Goal: Task Accomplishment & Management: Manage account settings

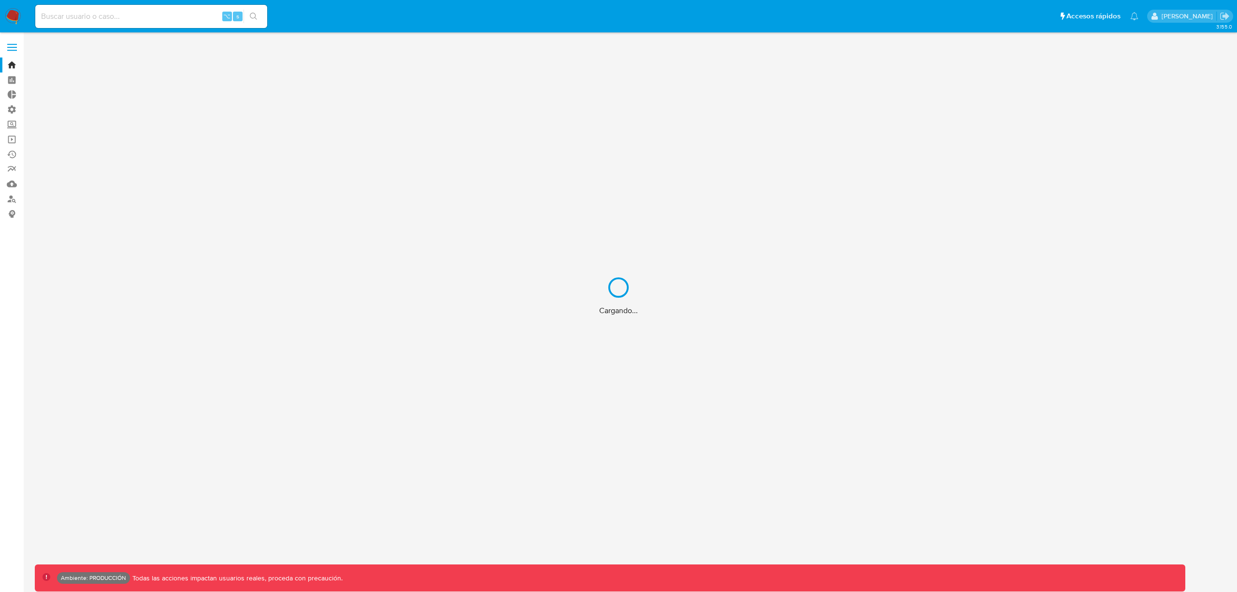
click at [13, 125] on div "Cargando..." at bounding box center [618, 296] width 1237 height 592
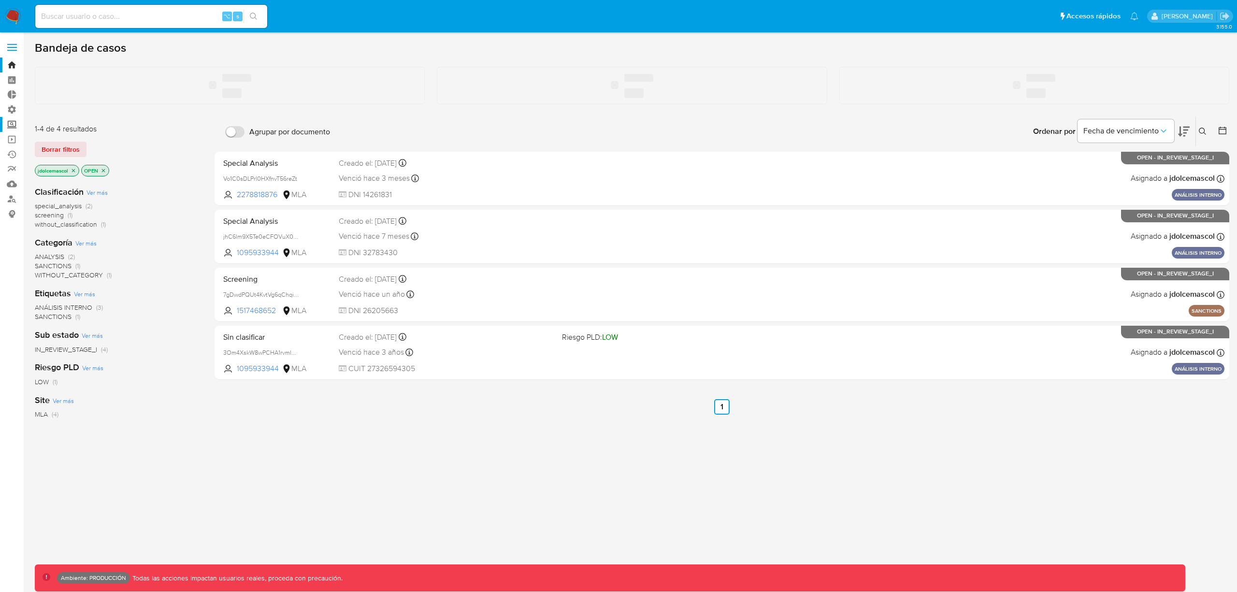
click at [13, 124] on label "Screening" at bounding box center [57, 124] width 115 height 15
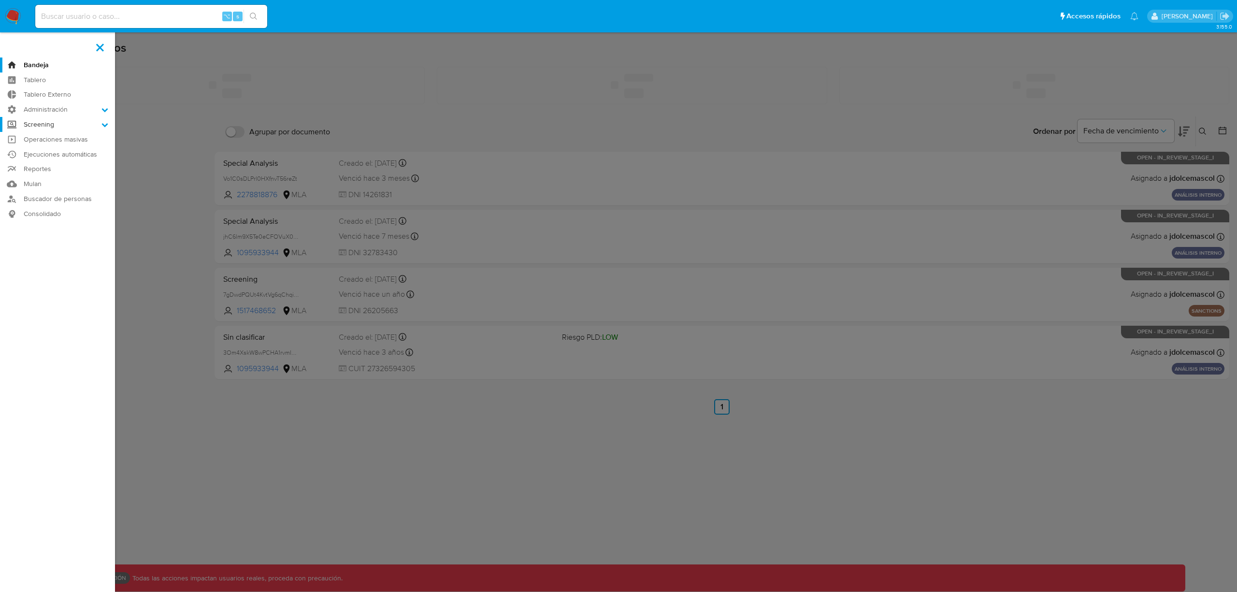
click at [0, 0] on input "Screening" at bounding box center [0, 0] width 0 height 0
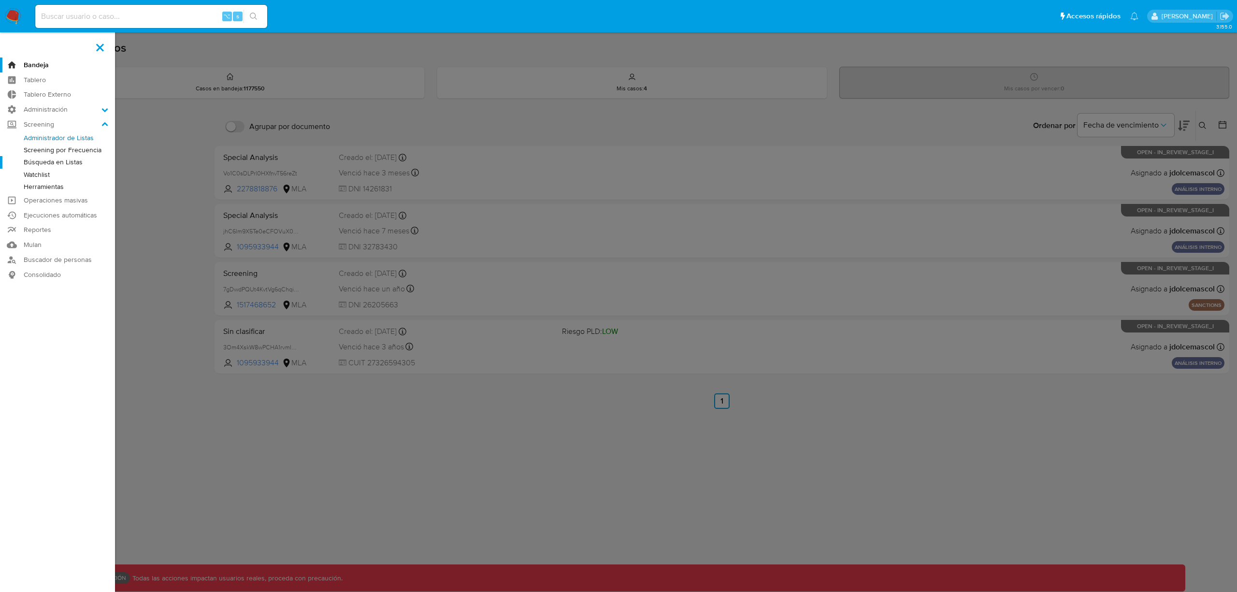
drag, startPoint x: 56, startPoint y: 138, endPoint x: 57, endPoint y: 166, distance: 28.1
click at [56, 138] on link "Administrador de Listas" at bounding box center [57, 138] width 115 height 12
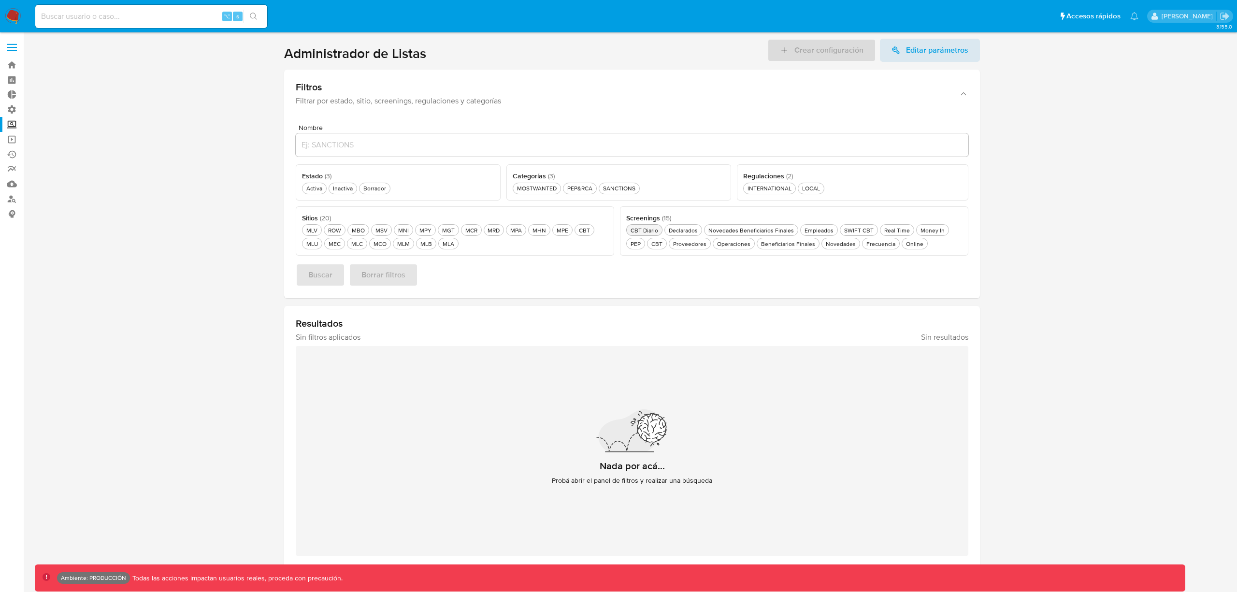
click at [645, 231] on div "CBT Diario CBT Diario" at bounding box center [643, 230] width 31 height 8
click at [324, 279] on span "Buscar" at bounding box center [320, 274] width 24 height 21
drag, startPoint x: 323, startPoint y: 188, endPoint x: 320, endPoint y: 239, distance: 50.3
click at [323, 189] on div "Activa Activa" at bounding box center [314, 188] width 20 height 8
click at [346, 194] on div "Estado ( 3 ) Este campo es requerido Activa Activa Inactiva Inactiva Borrador B…" at bounding box center [398, 182] width 205 height 36
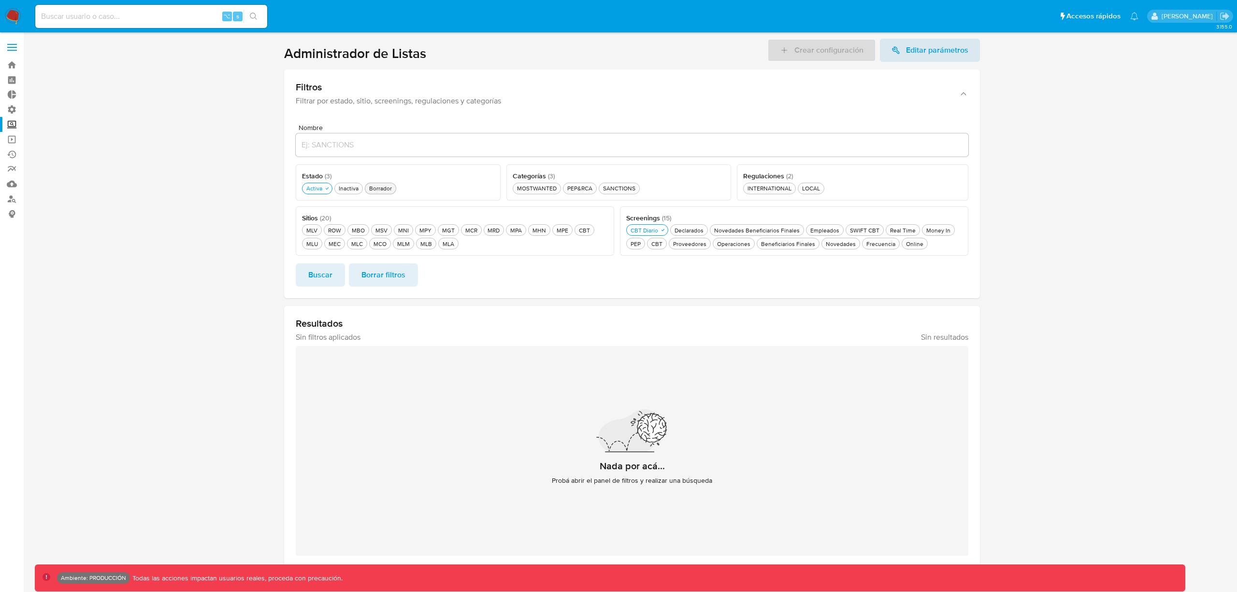
drag, startPoint x: 354, startPoint y: 188, endPoint x: 370, endPoint y: 191, distance: 16.1
click at [354, 189] on div "Inactiva Inactiva" at bounding box center [349, 188] width 24 height 8
click at [371, 192] on button "Borrador Borrador" at bounding box center [385, 189] width 31 height 12
click at [340, 265] on button "Buscar" at bounding box center [320, 274] width 49 height 23
drag, startPoint x: 556, startPoint y: 90, endPoint x: 480, endPoint y: 153, distance: 99.2
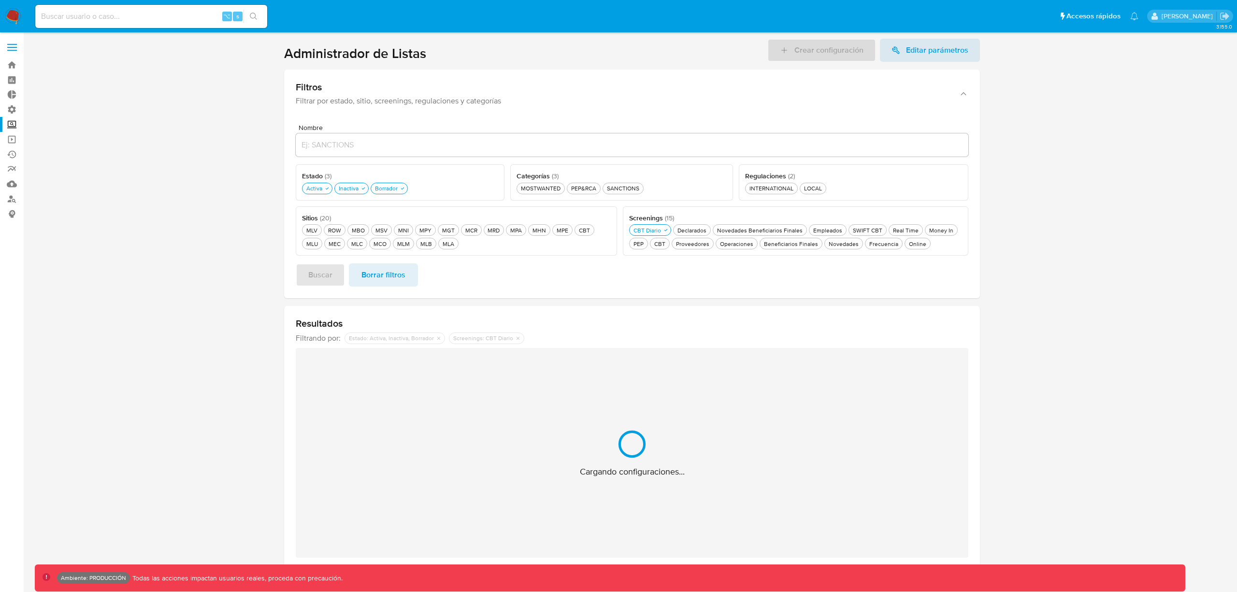
click at [557, 90] on div "Filtros" at bounding box center [622, 87] width 653 height 12
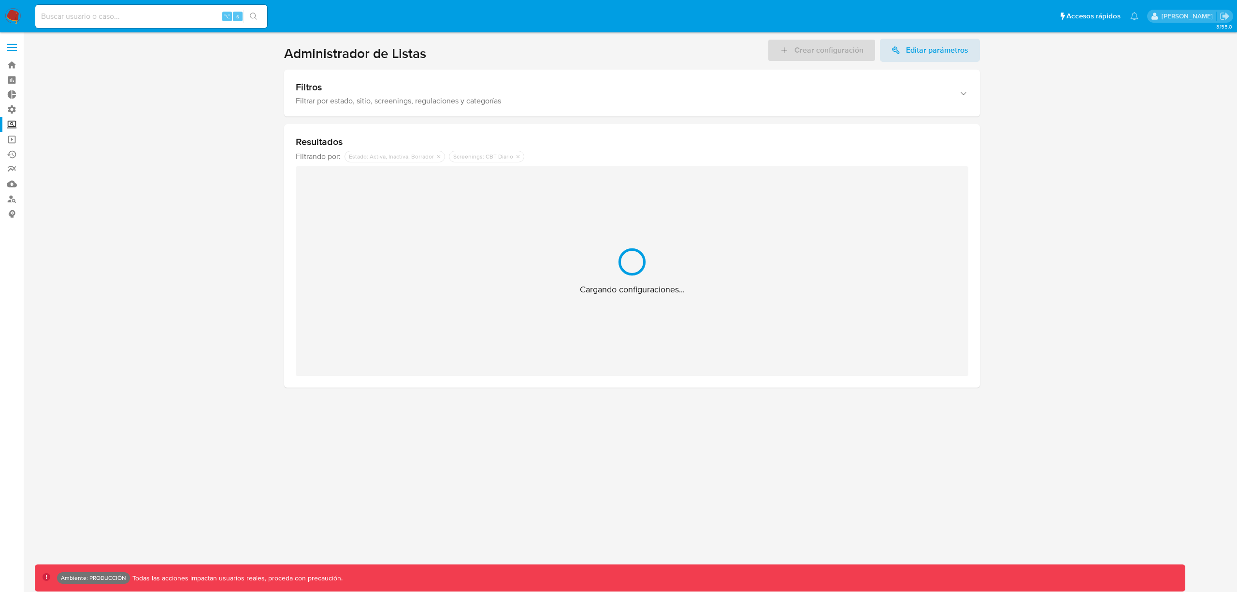
click at [274, 245] on section at bounding box center [632, 213] width 1194 height 349
click at [516, 157] on icon "Eliminar filtro de undefined Screenings: CBT Diario" at bounding box center [517, 156] width 3 height 3
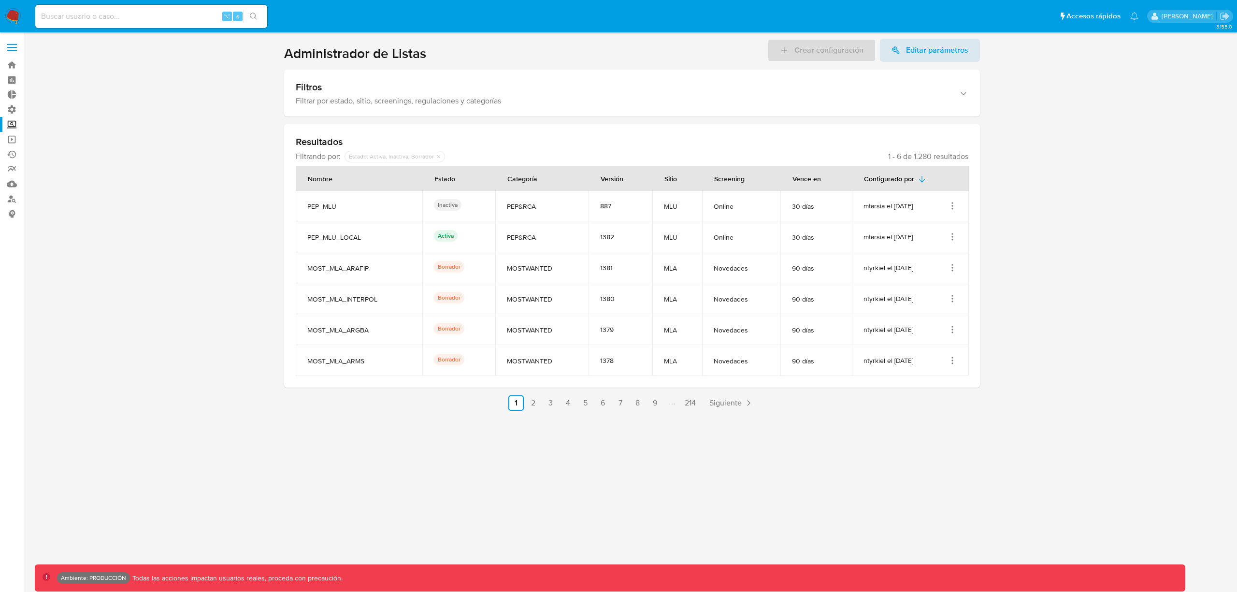
drag, startPoint x: 951, startPoint y: 205, endPoint x: 911, endPoint y: 205, distance: 39.1
click at [951, 205] on icon "Acciones" at bounding box center [952, 206] width 10 height 10
click at [913, 226] on button "Ver detalles" at bounding box center [913, 228] width 87 height 26
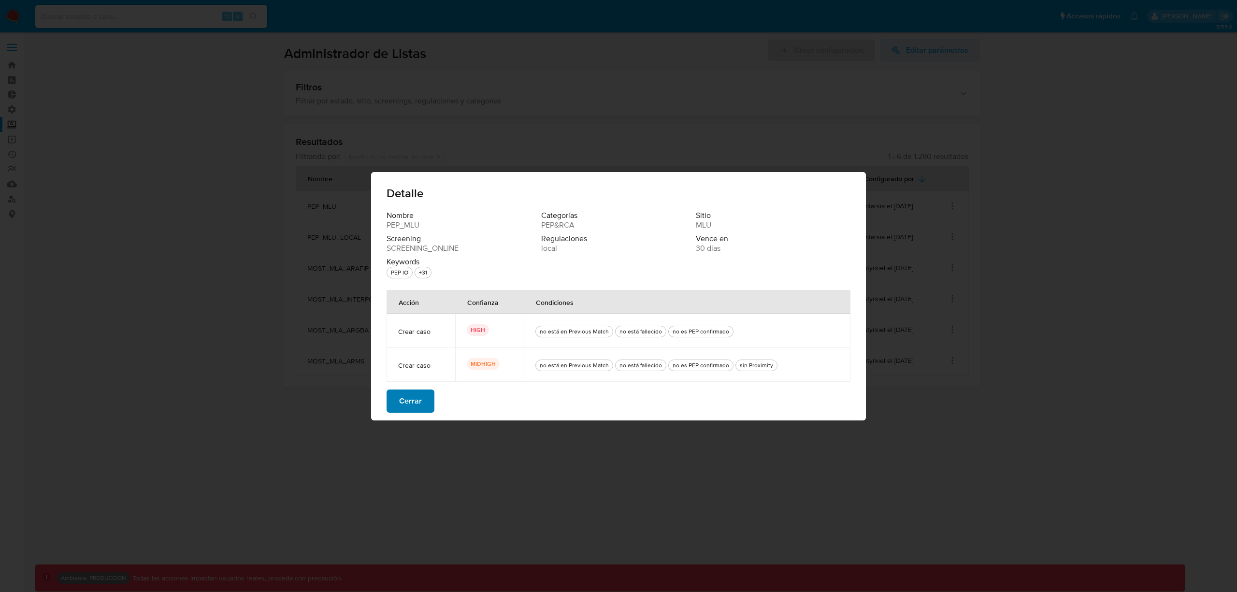
drag, startPoint x: 426, startPoint y: 413, endPoint x: 420, endPoint y: 406, distance: 9.3
click at [426, 413] on div "Nombre PEP_MLU Categorías PEP&RCA Sitio MLU Screening SCREENING_ONLINE Regulaci…" at bounding box center [618, 316] width 495 height 210
click at [413, 399] on span "Cerrar" at bounding box center [410, 400] width 23 height 21
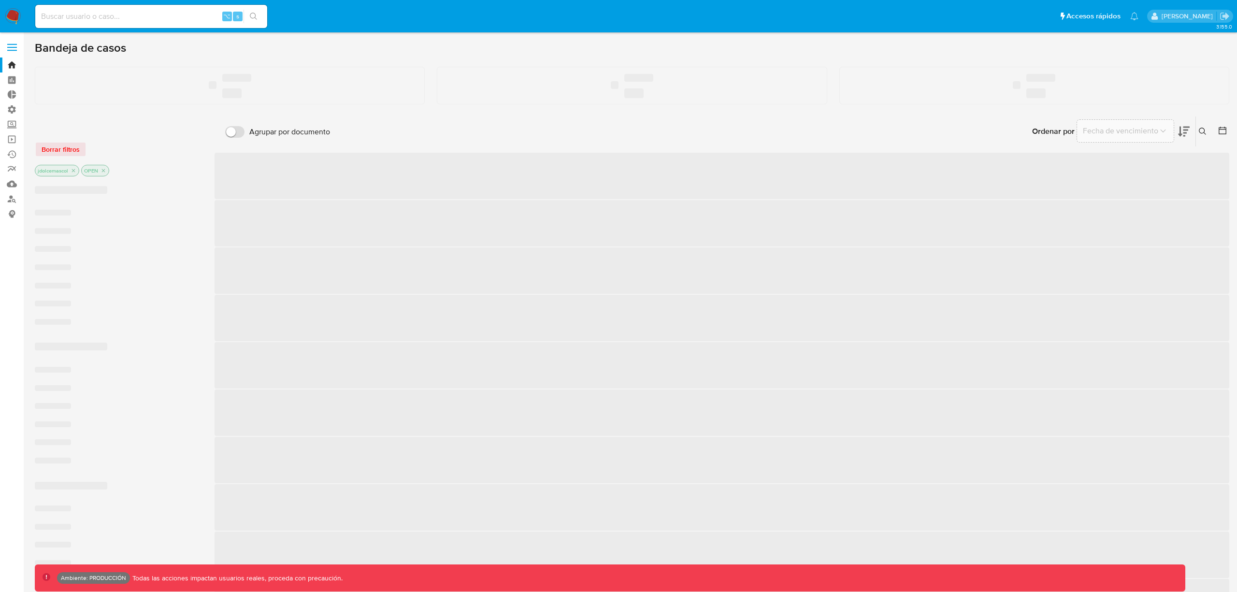
click at [154, 17] on input at bounding box center [151, 16] width 232 height 13
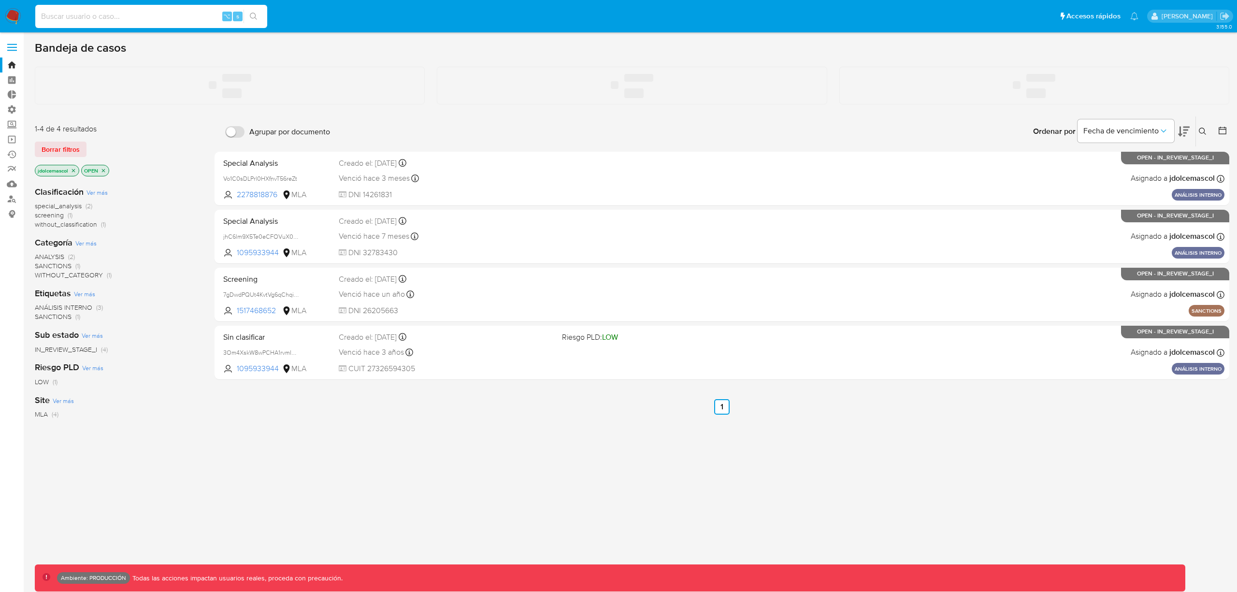
paste input "Lk69Hax7QoXv3LosQ6Zl8K1E"
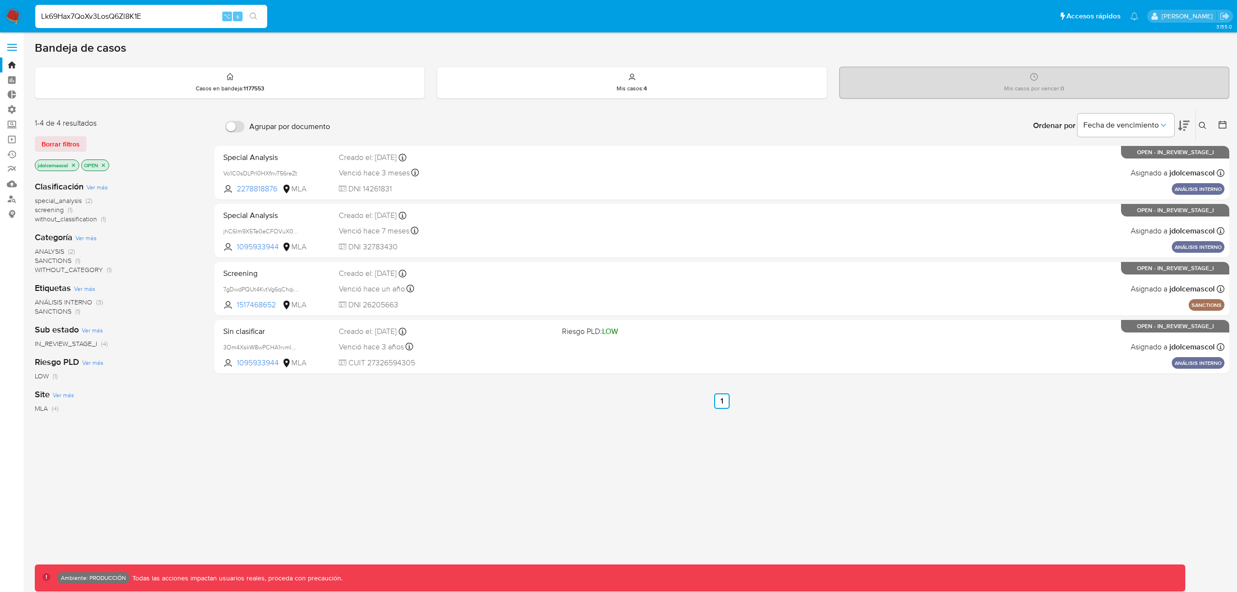
click at [155, 17] on input "Lk69Hax7QoXv3LosQ6Zl8K1E" at bounding box center [151, 16] width 232 height 13
type input "Lk69Hax7QoXv3LosQ6Zl8K1E"
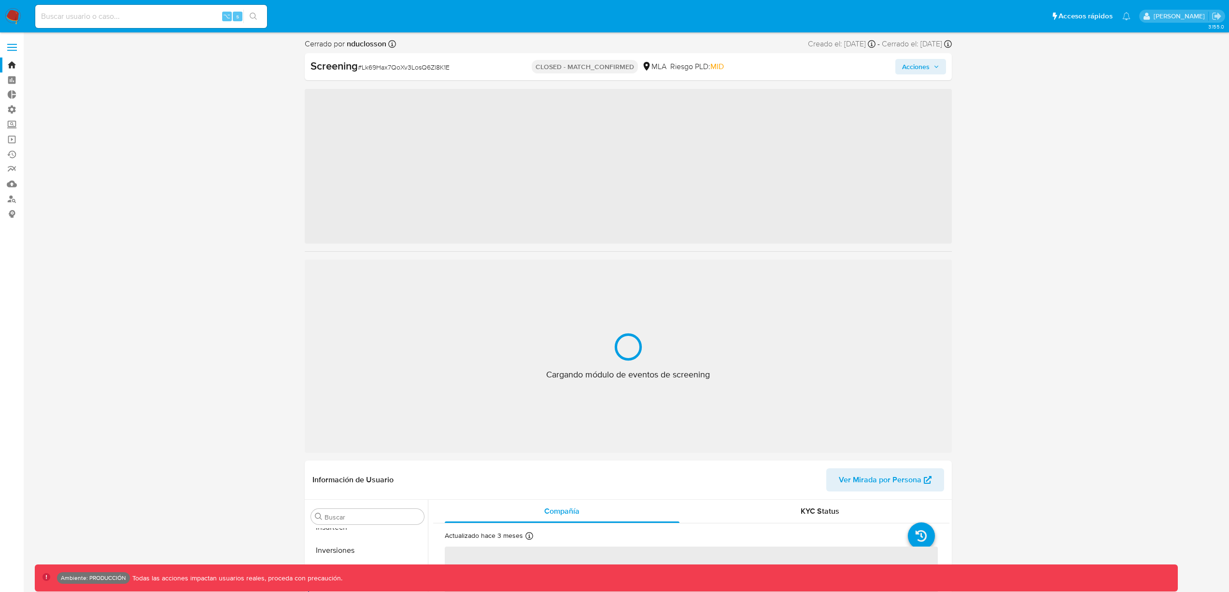
scroll to position [455, 0]
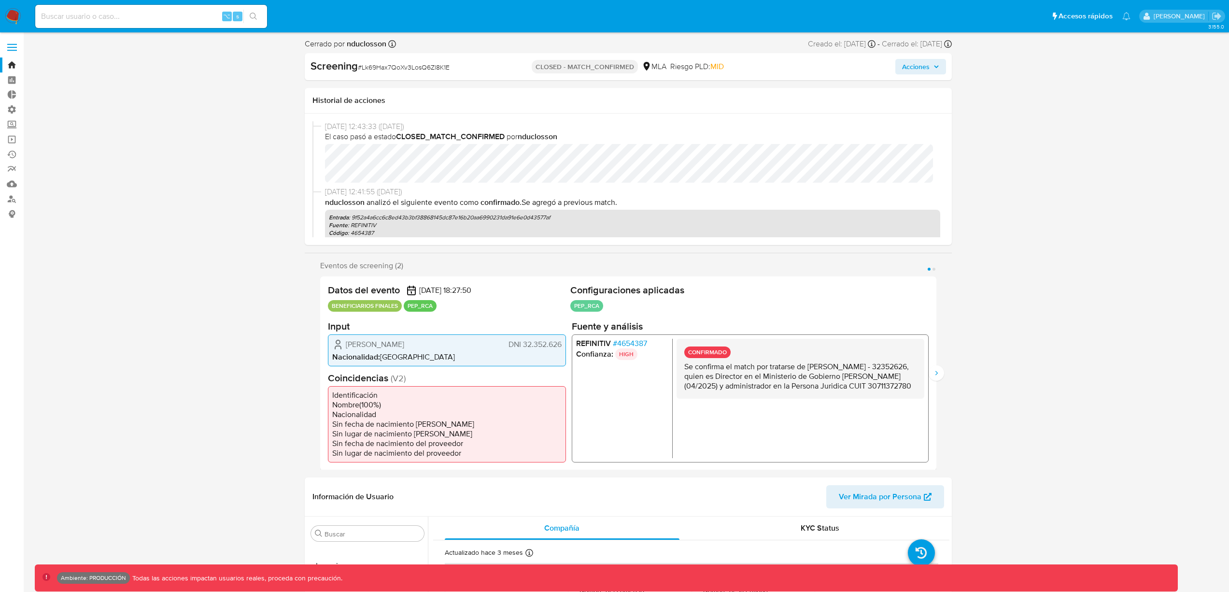
select select "10"
click at [936, 376] on icon "Siguiente" at bounding box center [937, 373] width 8 height 8
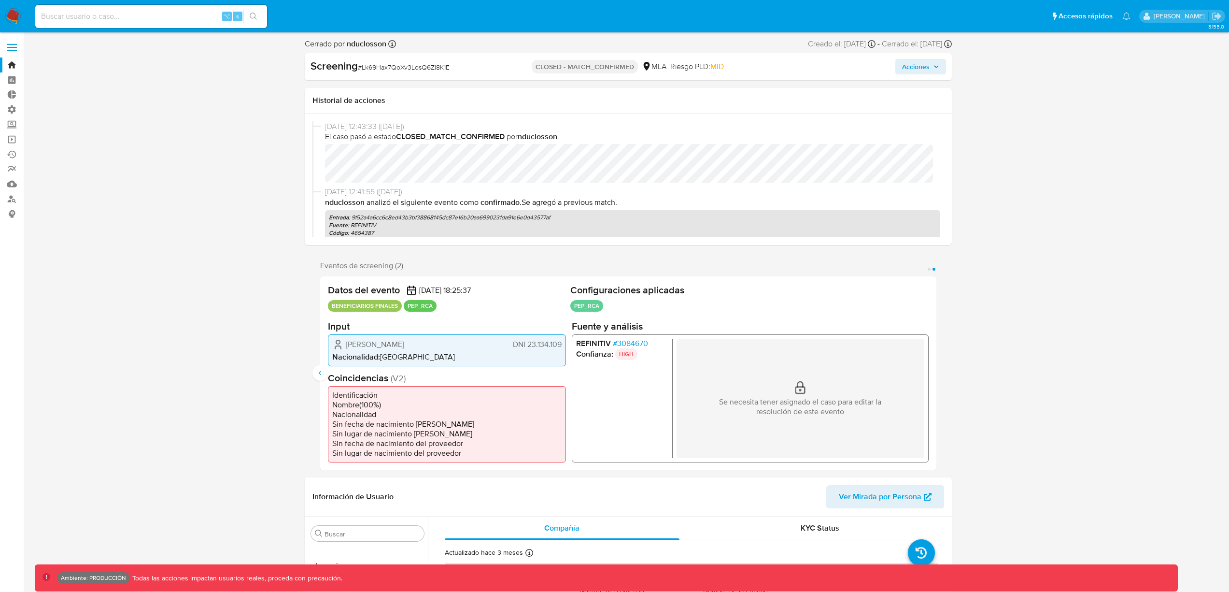
click at [927, 71] on span "Acciones" at bounding box center [916, 66] width 28 height 15
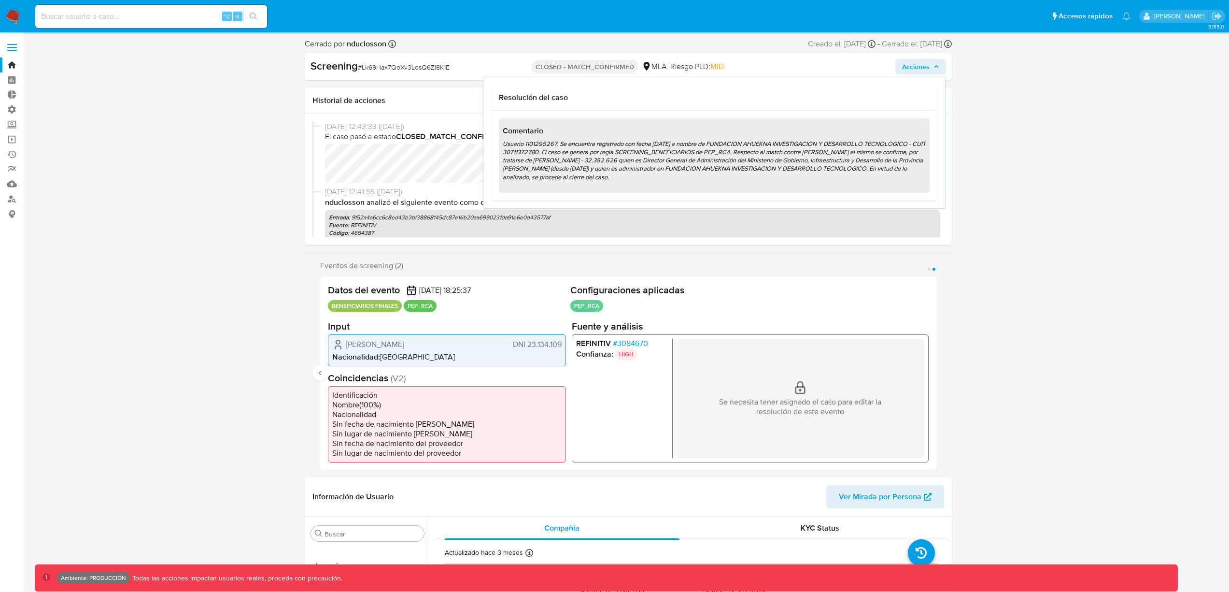
click at [927, 71] on span "Acciones" at bounding box center [916, 66] width 28 height 15
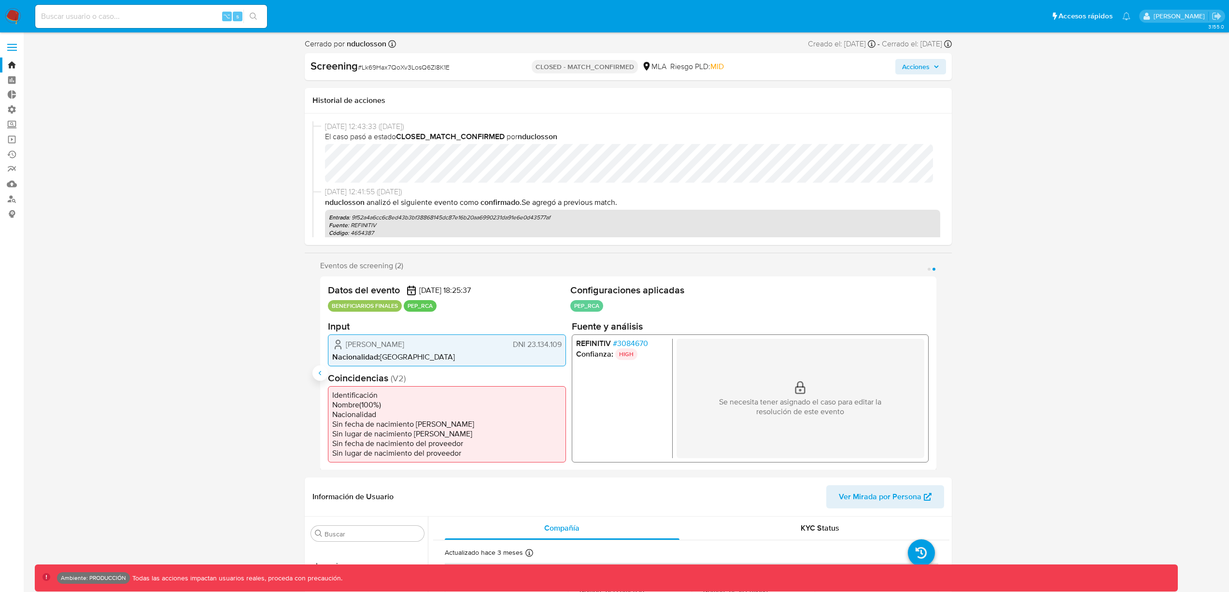
click at [319, 372] on icon "Anterior" at bounding box center [319, 372] width 2 height 4
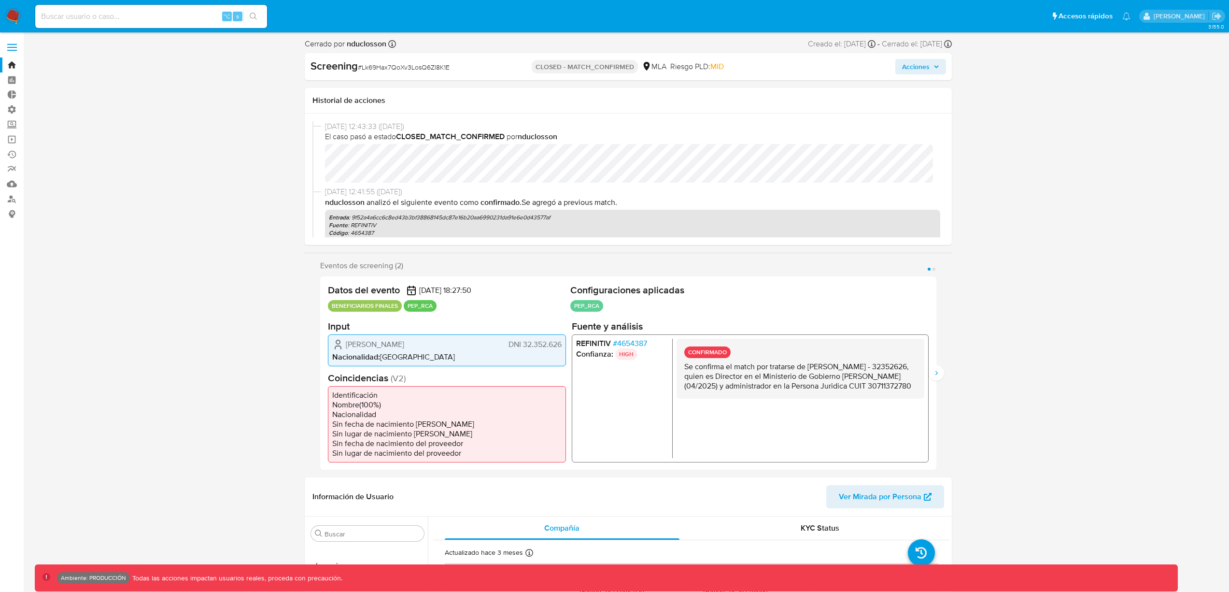
click at [929, 68] on span "Acciones" at bounding box center [916, 66] width 28 height 15
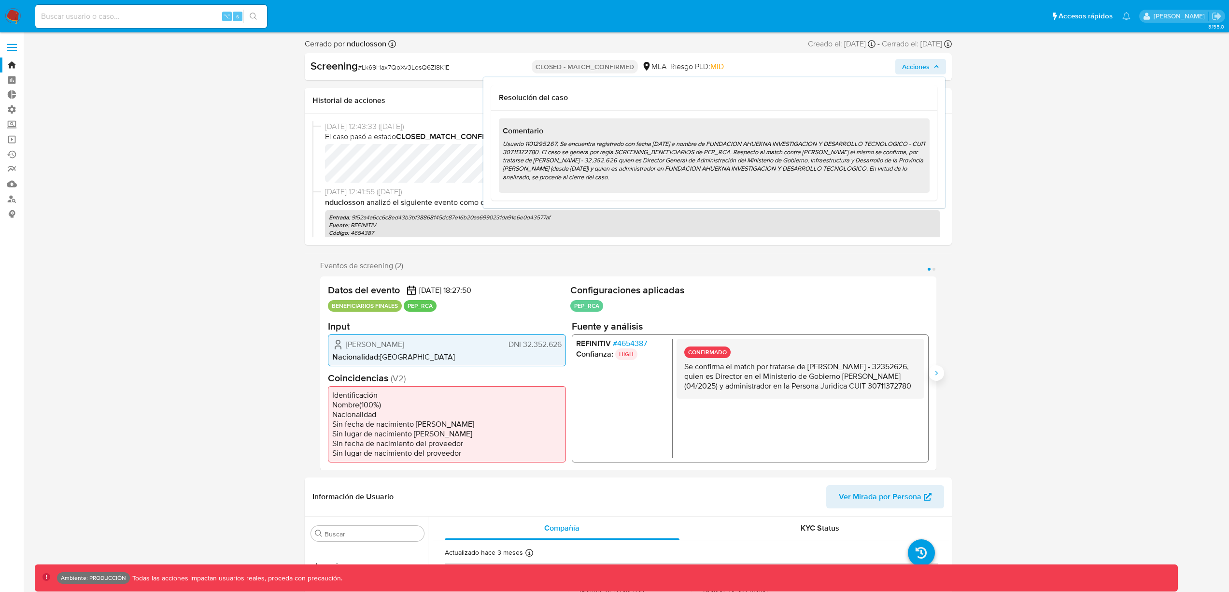
click at [943, 370] on div "Eventos de screening (2) Página 1 Página 2 Datos del evento 27/05/2025 18:27:50…" at bounding box center [628, 365] width 647 height 209
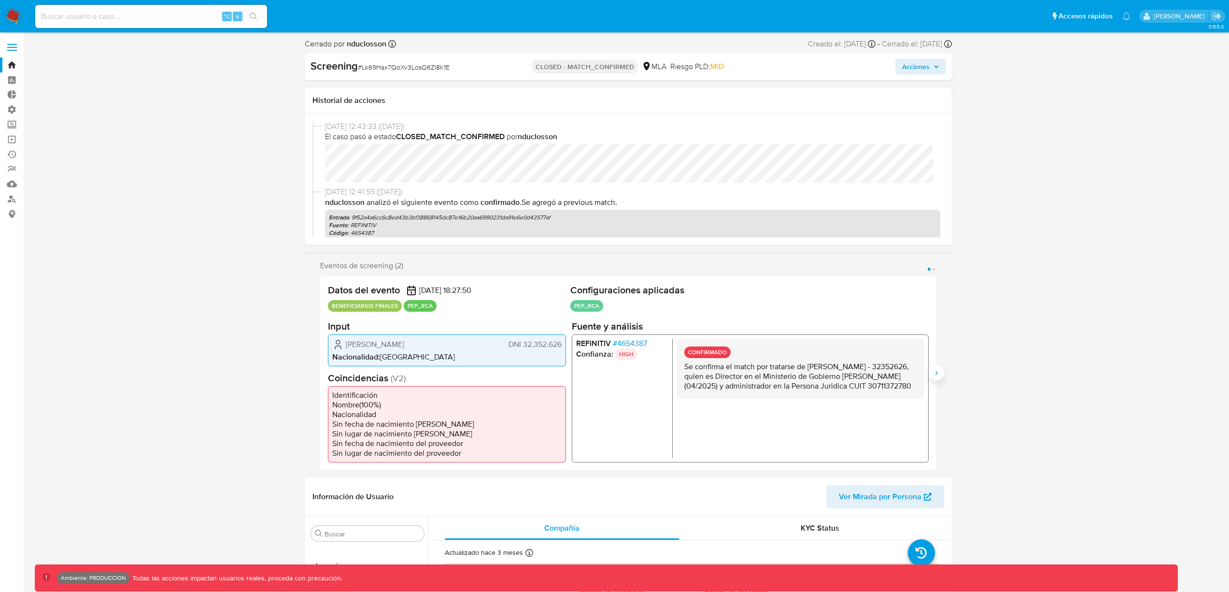
click at [938, 369] on icon "Siguiente" at bounding box center [937, 373] width 8 height 8
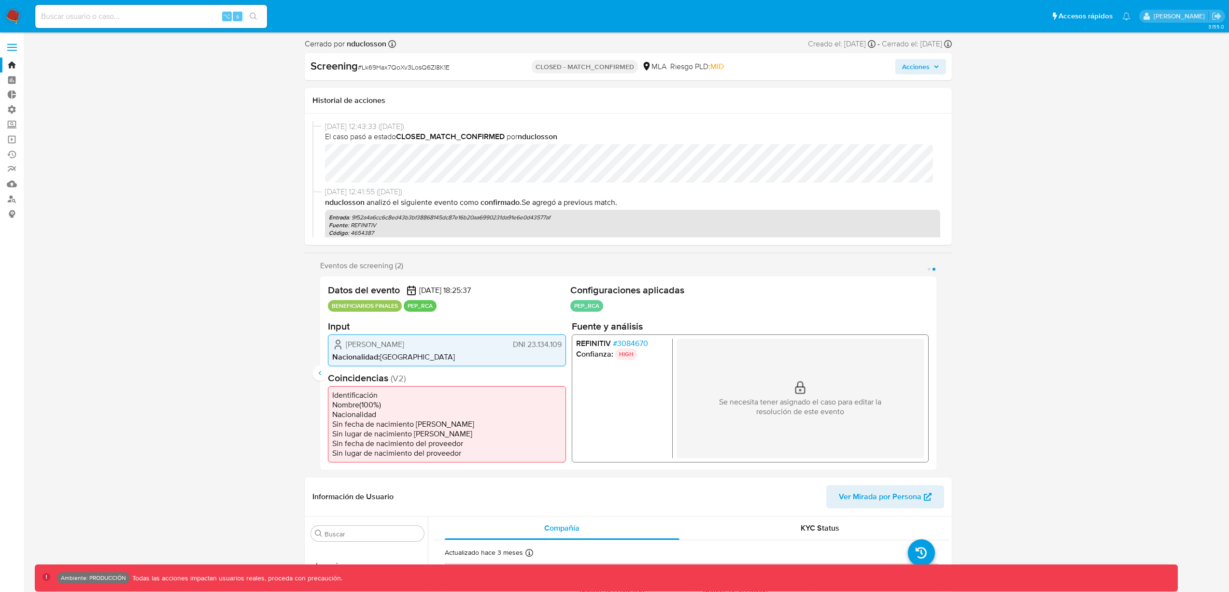
click at [671, 372] on ul "REFINITIV # 3084670 Confianza: HIGH" at bounding box center [624, 397] width 97 height 119
click at [907, 67] on span "Acciones" at bounding box center [916, 66] width 28 height 15
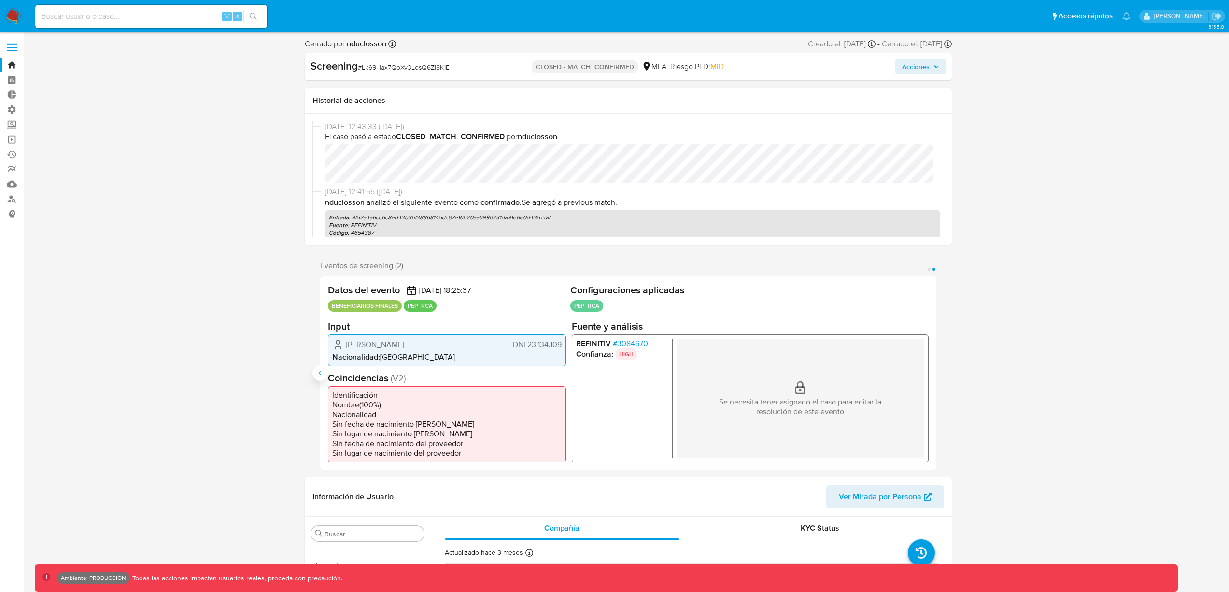
click at [322, 370] on icon "Anterior" at bounding box center [320, 373] width 8 height 8
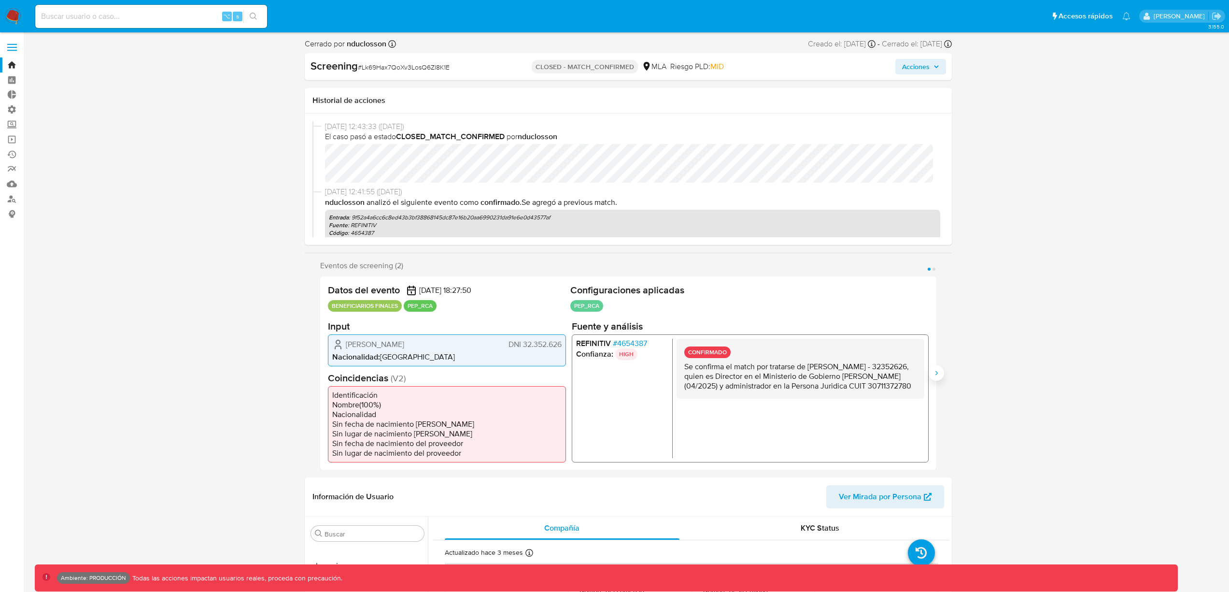
click at [938, 370] on button "Siguiente" at bounding box center [936, 372] width 15 height 15
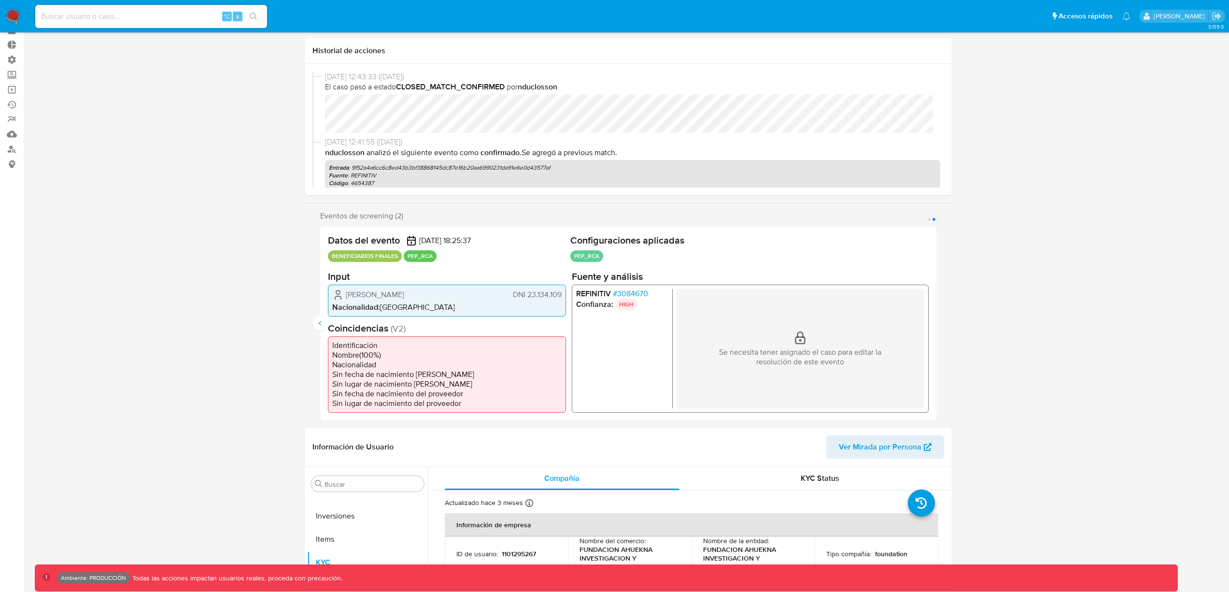
scroll to position [73, 0]
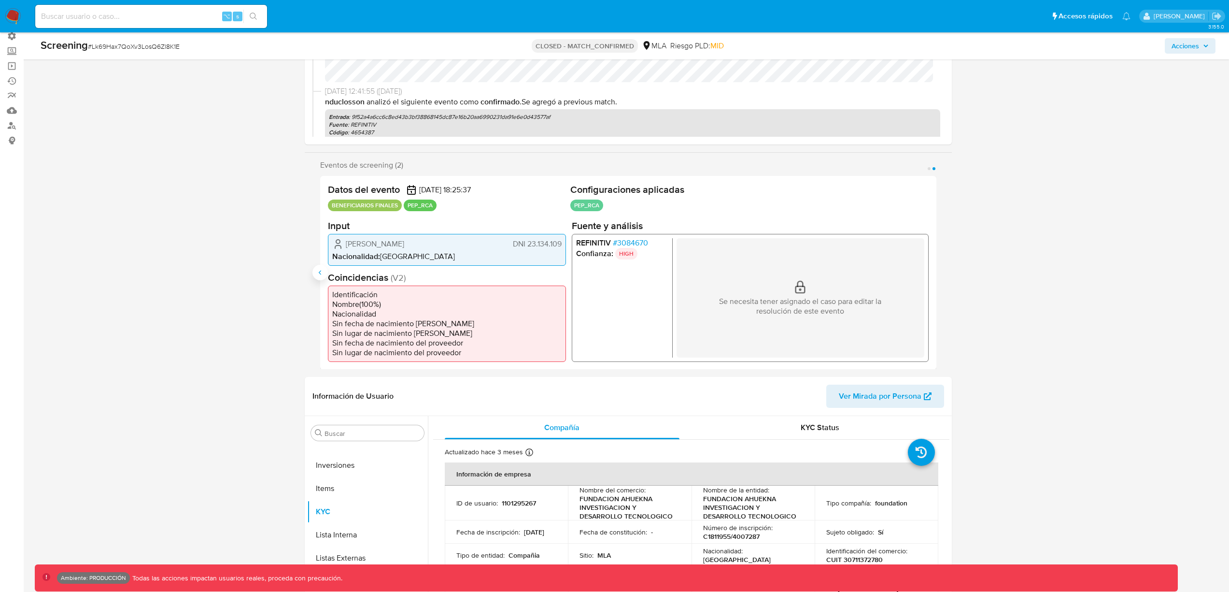
click at [319, 272] on icon "Anterior" at bounding box center [319, 272] width 2 height 4
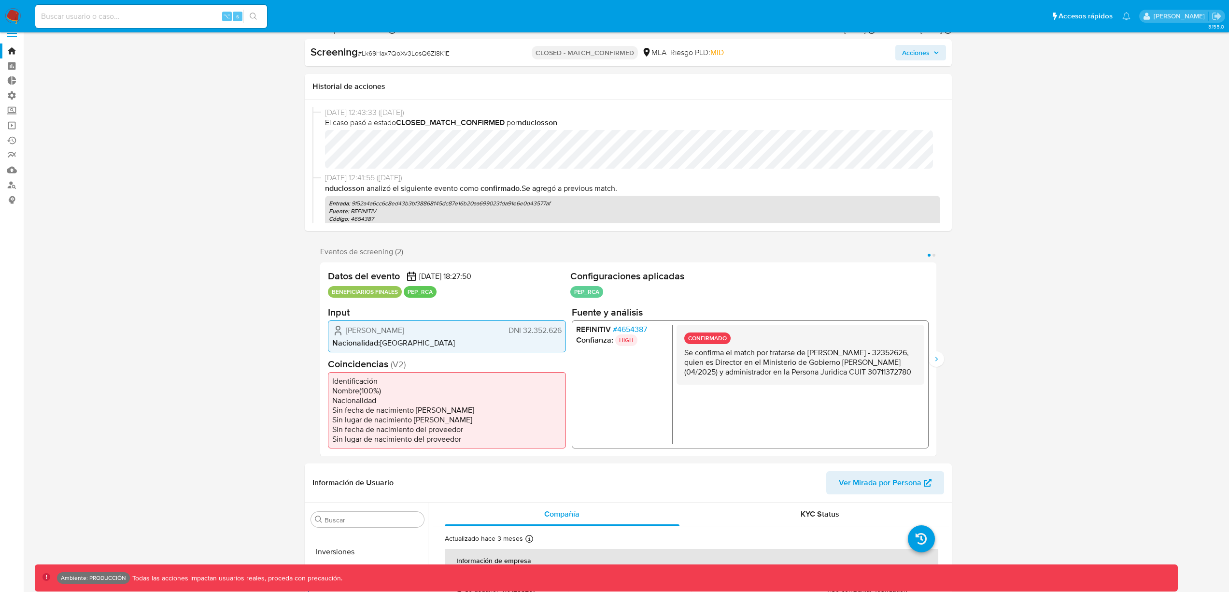
scroll to position [16, 0]
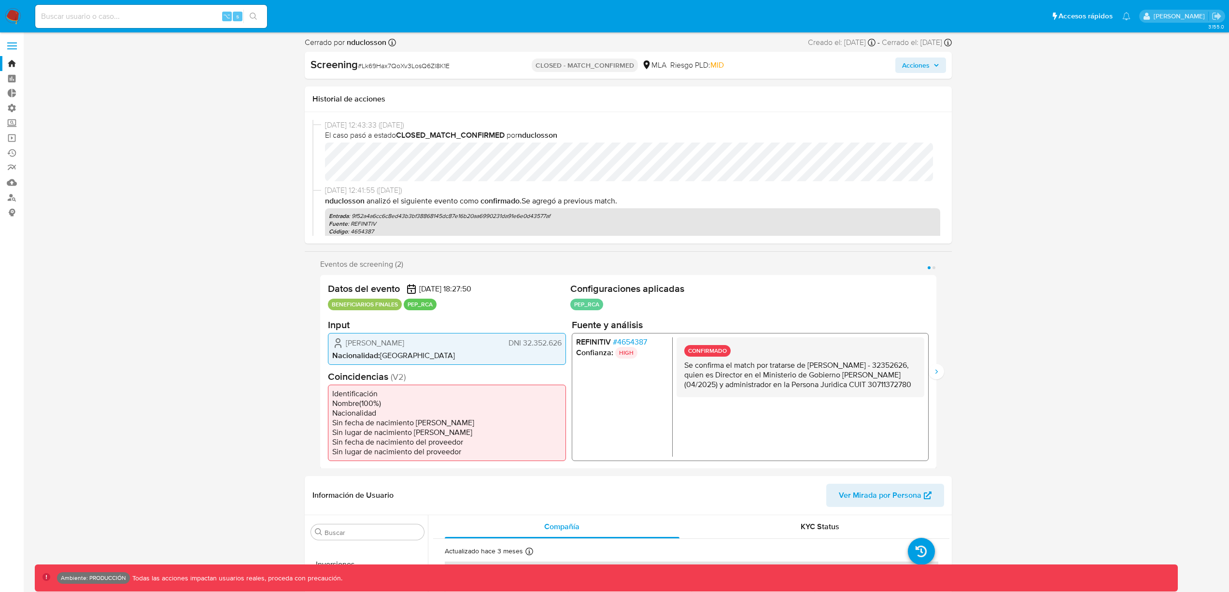
scroll to position [0, 0]
click at [934, 376] on icon "Siguiente" at bounding box center [937, 373] width 8 height 8
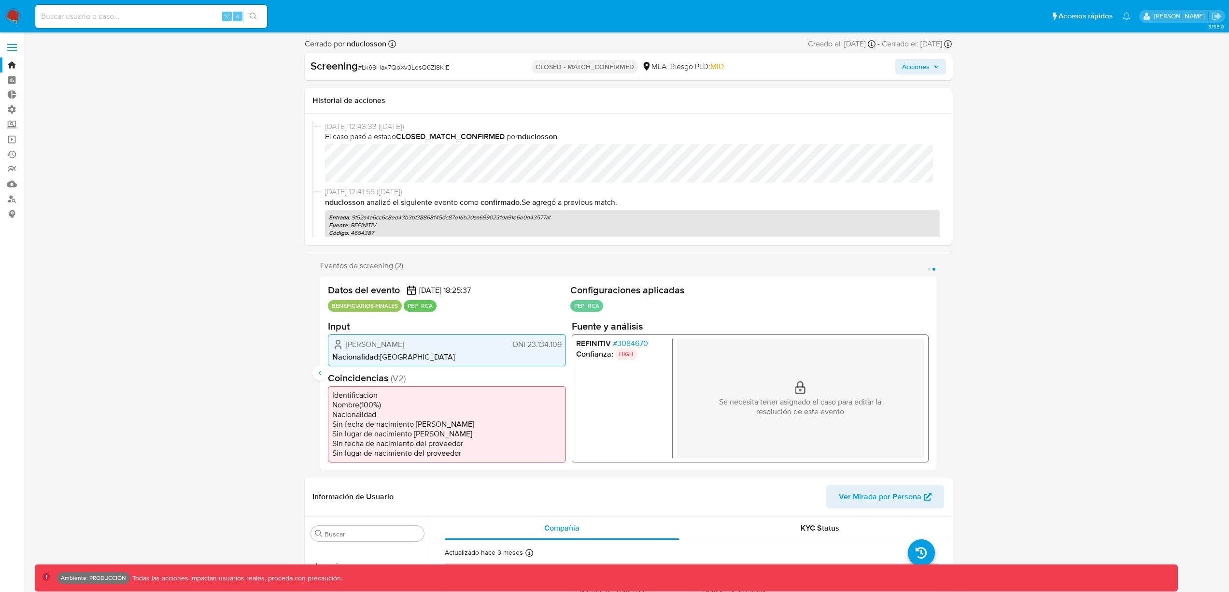
click at [933, 65] on span "Acciones" at bounding box center [920, 67] width 37 height 14
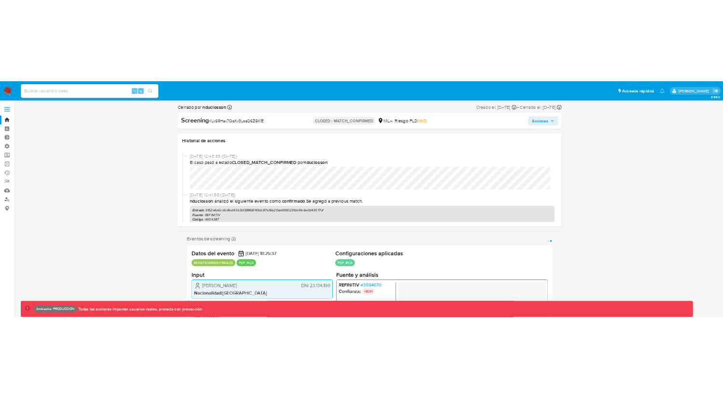
scroll to position [455, 0]
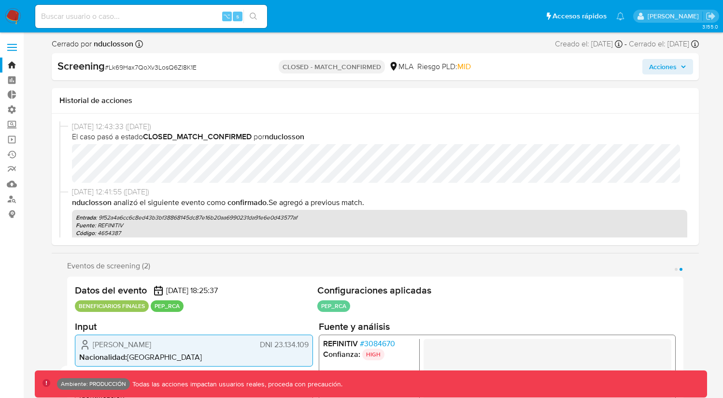
click at [682, 65] on icon "button" at bounding box center [684, 67] width 6 height 6
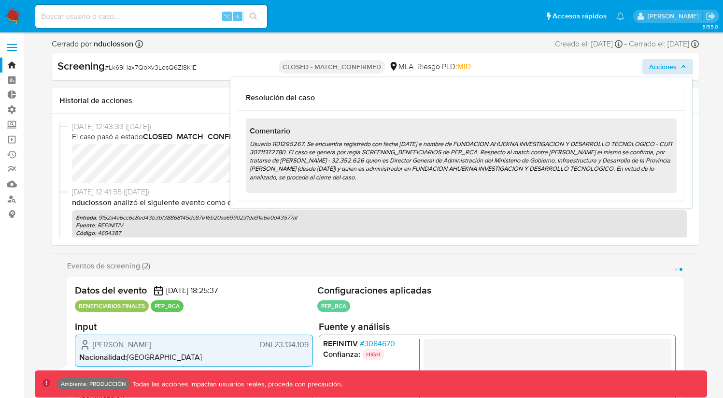
click at [520, 64] on div "Acciones Resolución del caso Comentario Usuario 1101295267. Se encuentra regist…" at bounding box center [588, 66] width 209 height 15
click at [17, 19] on img at bounding box center [13, 16] width 16 height 16
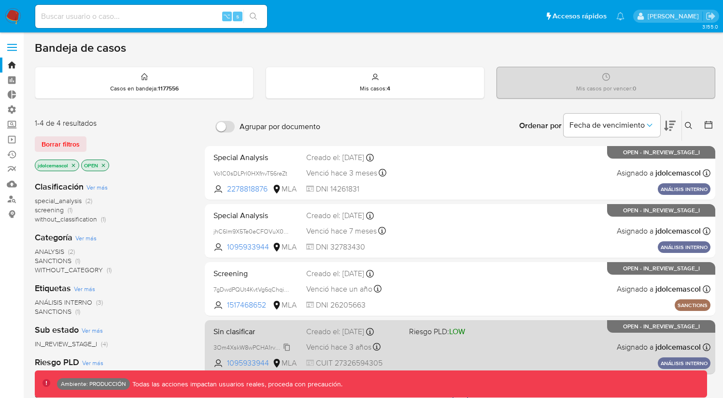
scroll to position [90, 0]
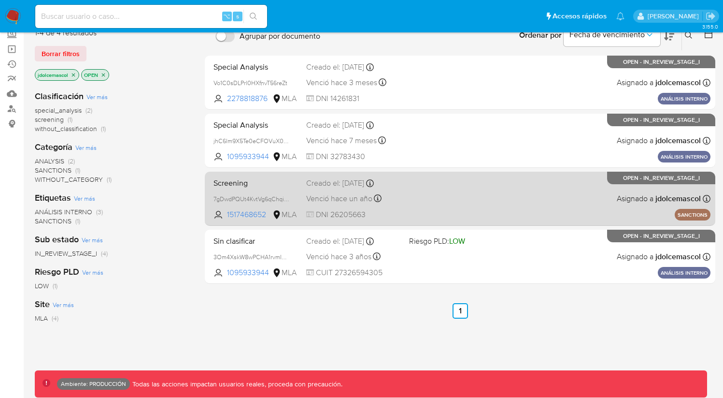
click at [441, 193] on div "Screening 7gDwdPQUt4KvtVg6qChqiWKa 1517468652 MLA Creado el: [DATE] Creado el: …" at bounding box center [460, 198] width 501 height 49
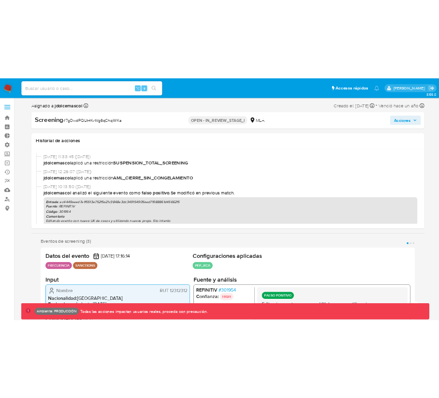
scroll to position [455, 0]
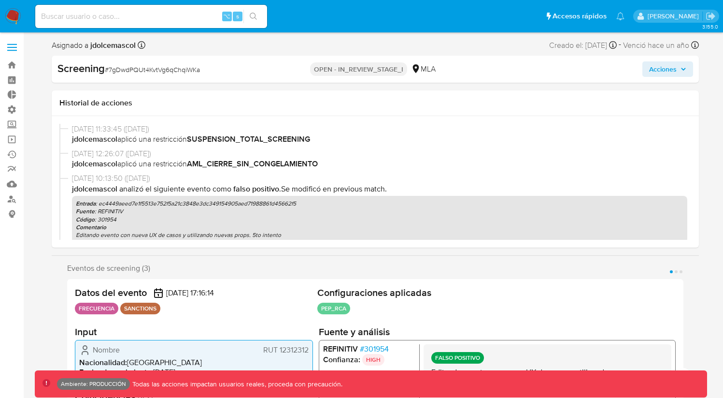
select select "10"
click at [659, 61] on span "Acciones" at bounding box center [663, 68] width 28 height 15
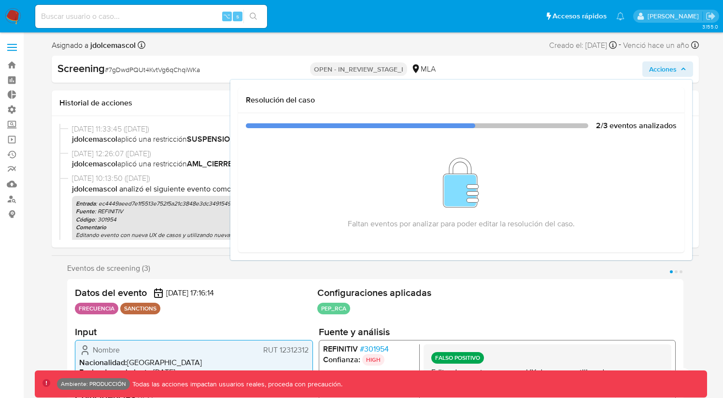
click at [572, 67] on div "Acciones Resolución del caso 2/3 eventos analizados Faltan eventos por analizar…" at bounding box center [588, 68] width 209 height 15
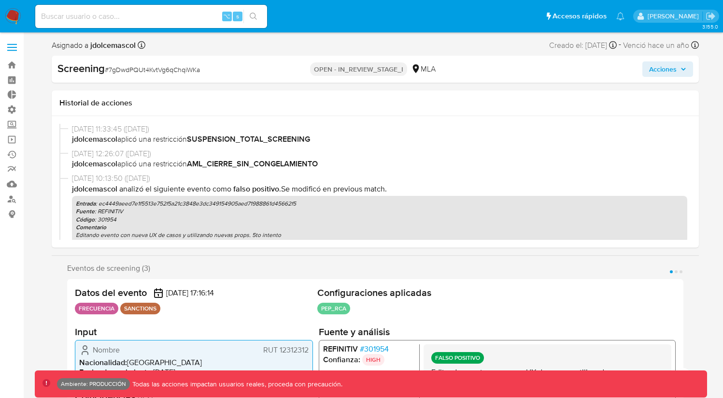
click at [491, 51] on div "Asignado a jdolcemascol Asignado el: 17/01/2025 16:23:16 Creado el: 10/05/2024 …" at bounding box center [375, 47] width 647 height 17
click at [607, 77] on div "Screening # 7gDwdPQUt4KvtVg6qChqiWKa OPEN - IN_REVIEW_STAGE_I MLA Acciones" at bounding box center [375, 69] width 647 height 27
click at [607, 76] on div "Screening # 7gDwdPQUt4KvtVg6qChqiWKa OPEN - IN_REVIEW_STAGE_I MLA Acciones" at bounding box center [375, 69] width 647 height 27
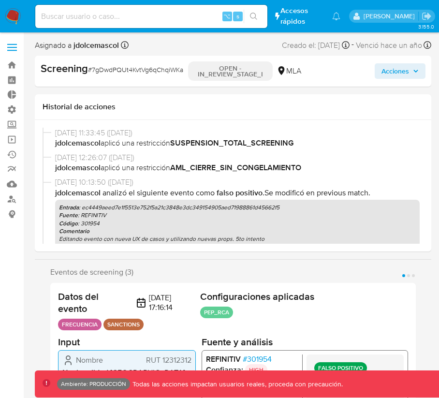
scroll to position [0, 0]
click at [361, 111] on h1 "Historial de acciones" at bounding box center [233, 107] width 381 height 10
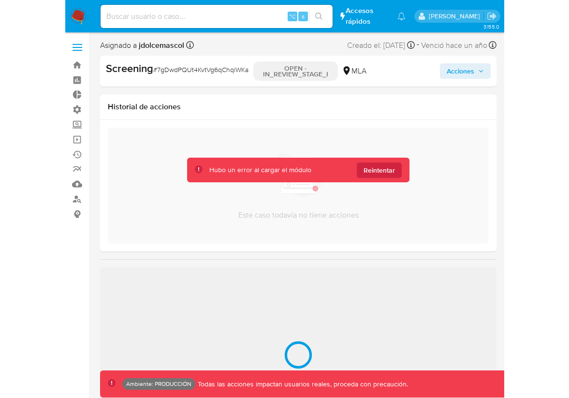
scroll to position [455, 0]
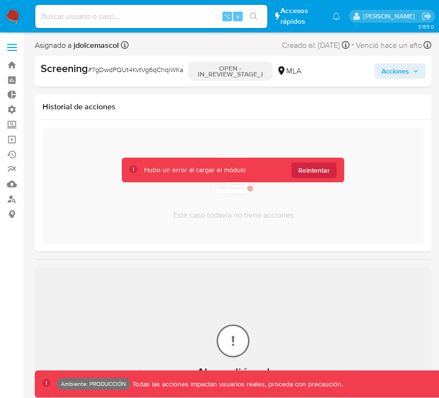
drag, startPoint x: 415, startPoint y: 74, endPoint x: 403, endPoint y: 70, distance: 12.7
click at [415, 74] on span "Acciones" at bounding box center [399, 71] width 37 height 14
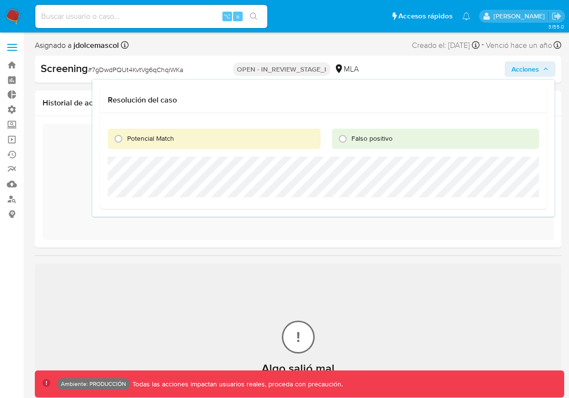
click at [162, 140] on span "Potencial Match" at bounding box center [150, 138] width 47 height 10
click at [126, 140] on input "Potencial Match" at bounding box center [118, 138] width 15 height 15
radio input "true"
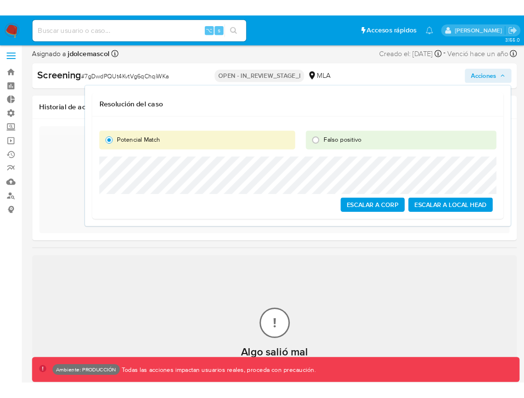
scroll to position [0, 0]
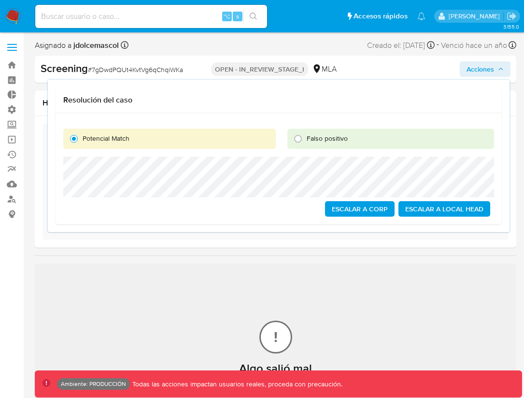
click at [445, 100] on h1 "Resolución del caso" at bounding box center [278, 100] width 431 height 10
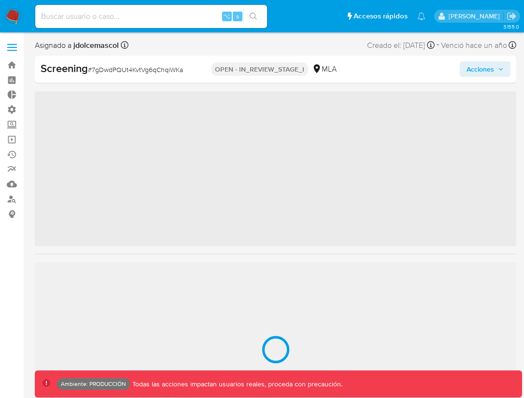
click at [486, 70] on span "Acciones" at bounding box center [481, 68] width 28 height 15
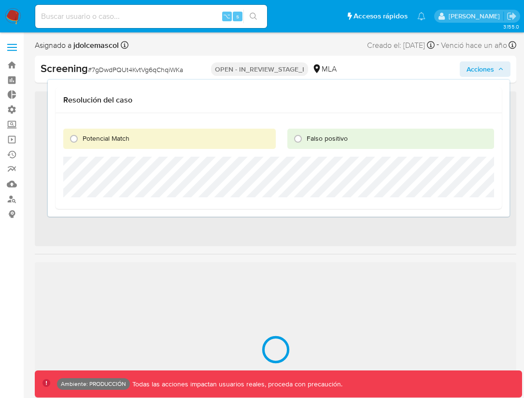
scroll to position [455, 0]
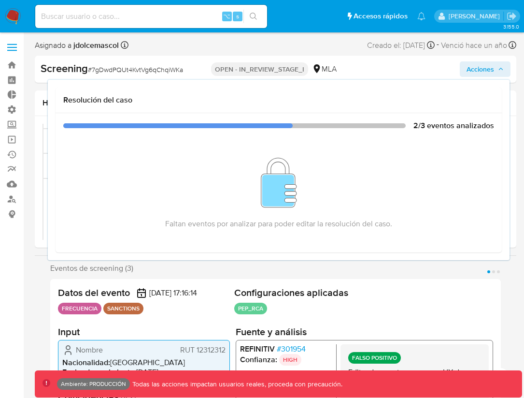
select select "10"
click at [399, 55] on div "Asignado a jdolcemascol Asignado el: [DATE] 16:23:16 Creado el: [DATE] Creado e…" at bounding box center [276, 47] width 482 height 17
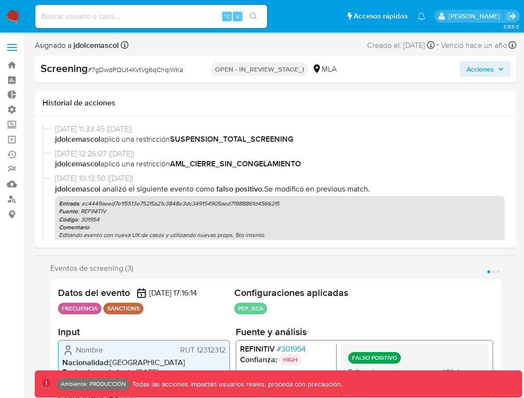
click at [479, 73] on span "Acciones" at bounding box center [481, 68] width 28 height 15
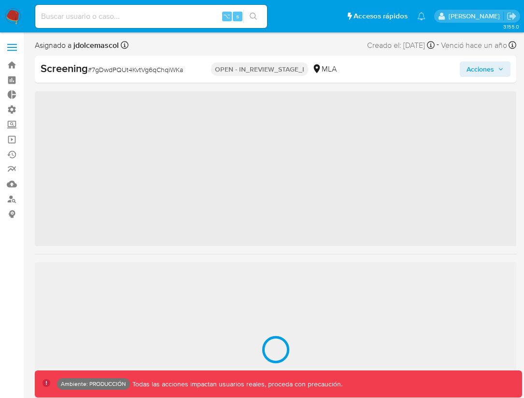
click at [489, 67] on span "Acciones" at bounding box center [481, 68] width 28 height 15
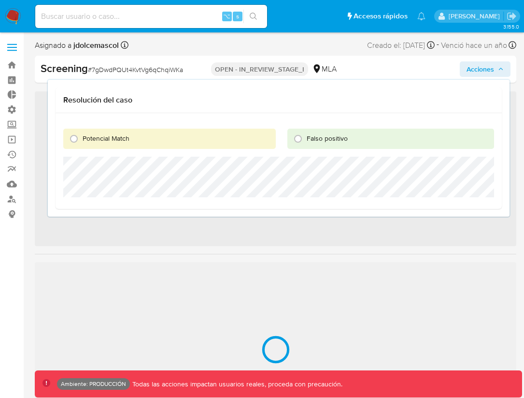
scroll to position [455, 0]
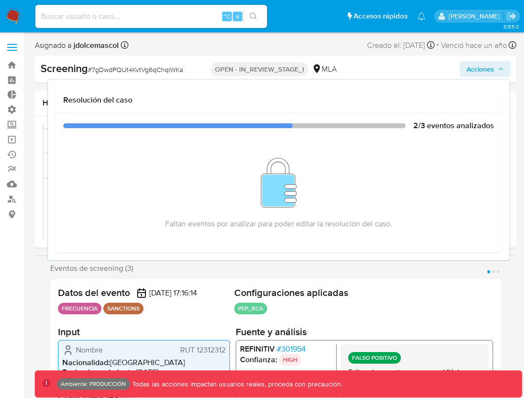
select select "10"
click at [474, 67] on span "Acciones" at bounding box center [481, 68] width 28 height 15
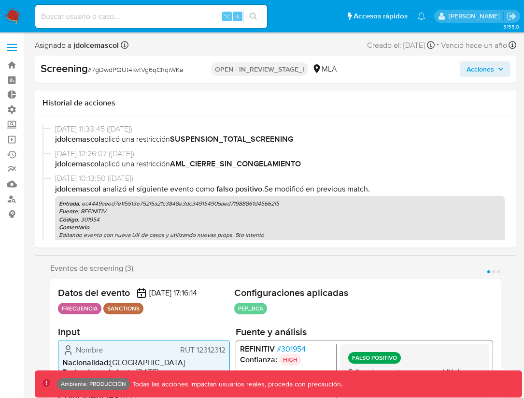
click at [474, 68] on span "Acciones" at bounding box center [481, 68] width 28 height 15
